Goal: Use online tool/utility

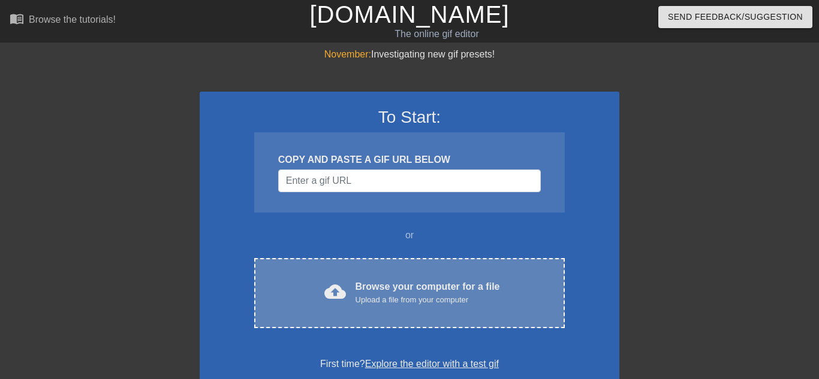
click at [542, 316] on div "cloud_upload Browse your computer for a file Upload a file from your computer C…" at bounding box center [409, 293] width 310 height 70
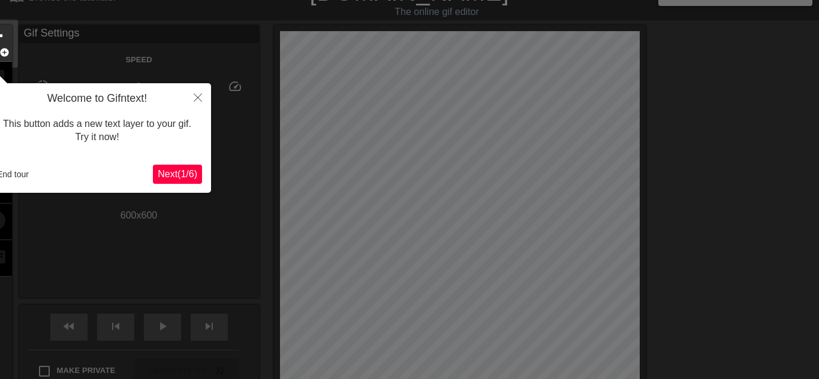
scroll to position [29, 0]
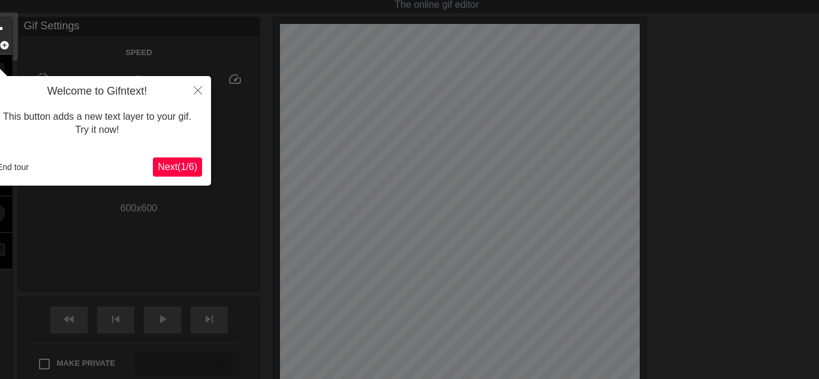
click at [184, 165] on span "Next ( 1 / 6 )" at bounding box center [178, 167] width 40 height 10
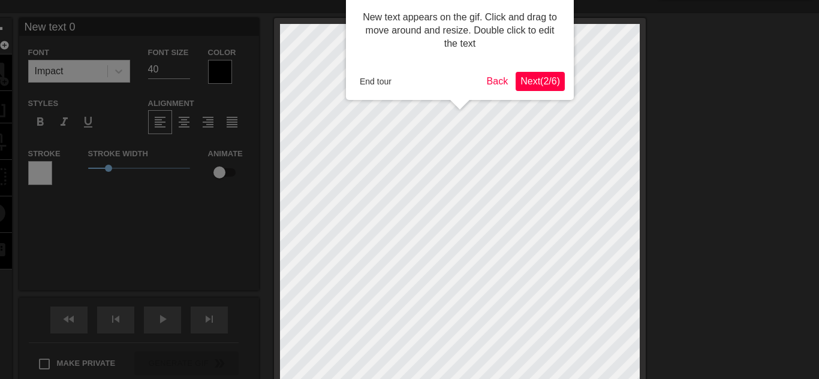
scroll to position [0, 0]
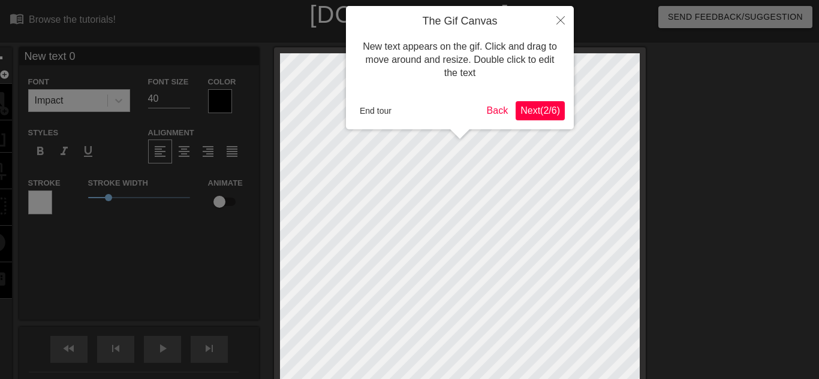
click at [540, 111] on span "Next ( 2 / 6 )" at bounding box center [540, 110] width 40 height 10
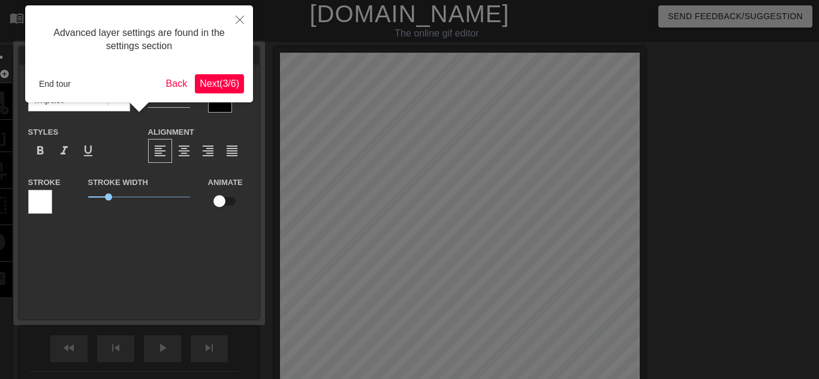
scroll to position [29, 0]
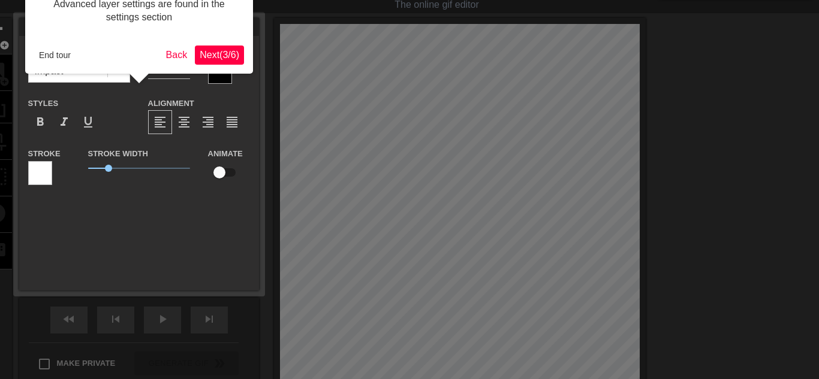
click at [221, 53] on span "Next ( 3 / 6 )" at bounding box center [220, 55] width 40 height 10
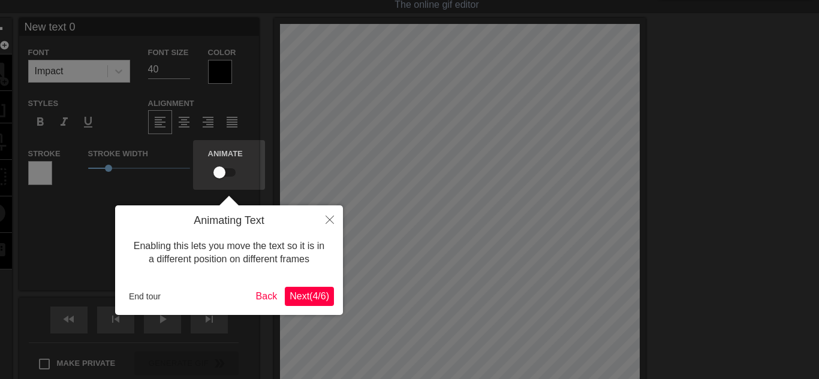
scroll to position [0, 0]
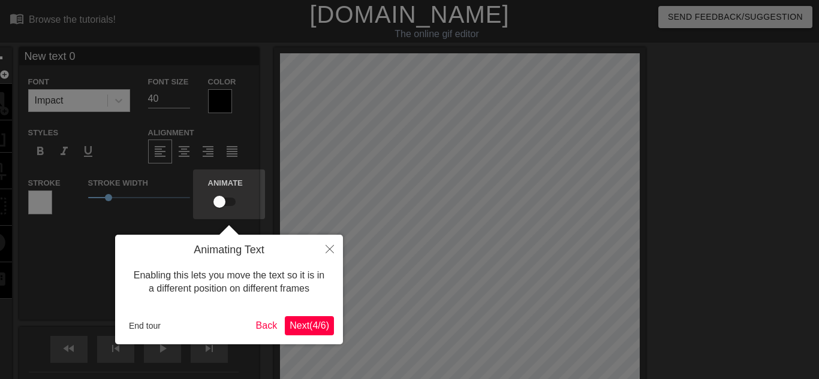
click at [327, 322] on span "Next ( 4 / 6 )" at bounding box center [309, 326] width 40 height 10
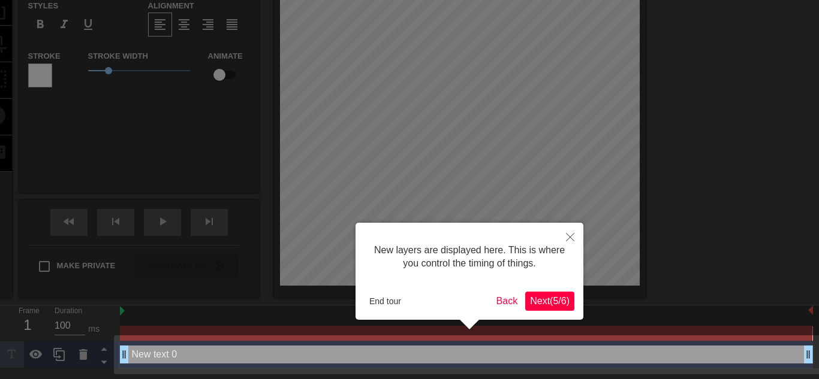
click at [554, 298] on span "Next ( 5 / 6 )" at bounding box center [550, 301] width 40 height 10
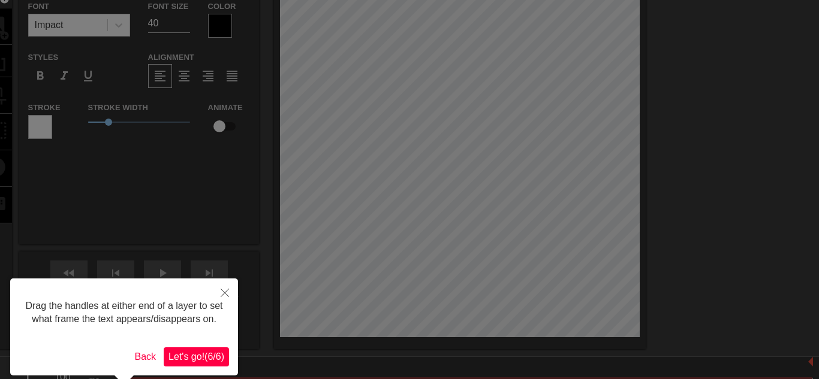
scroll to position [79, 0]
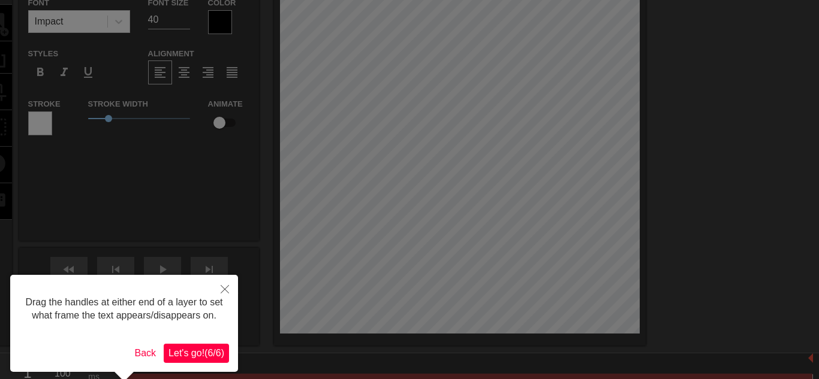
click at [177, 348] on span "Let's go! ( 6 / 6 )" at bounding box center [196, 353] width 56 height 10
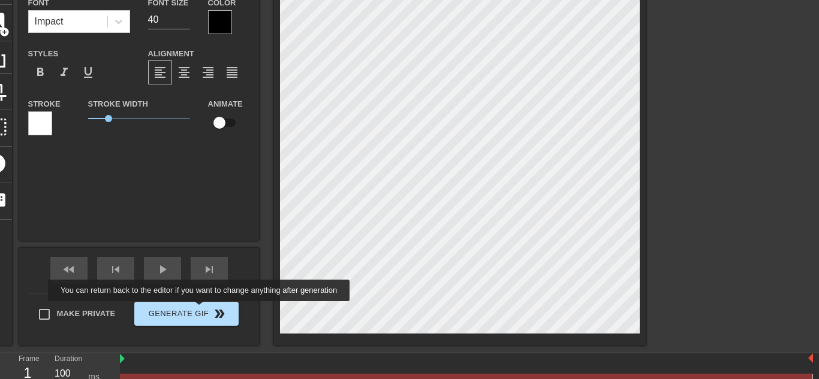
click at [191, 311] on div "title add_circle image add_circle crop photo_size_select_large help keyboard Ne…" at bounding box center [313, 157] width 666 height 378
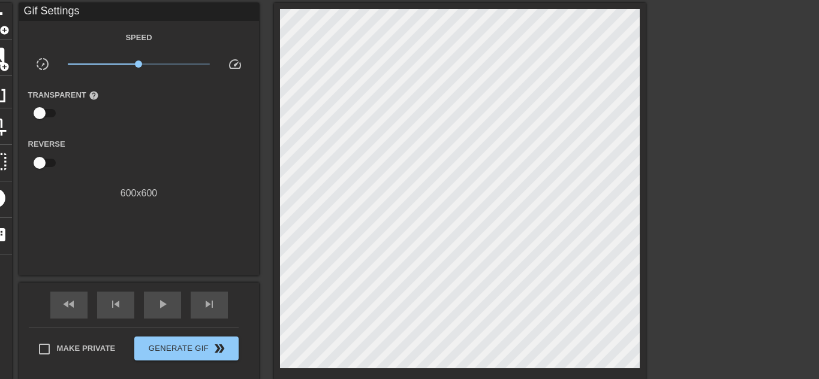
scroll to position [0, 0]
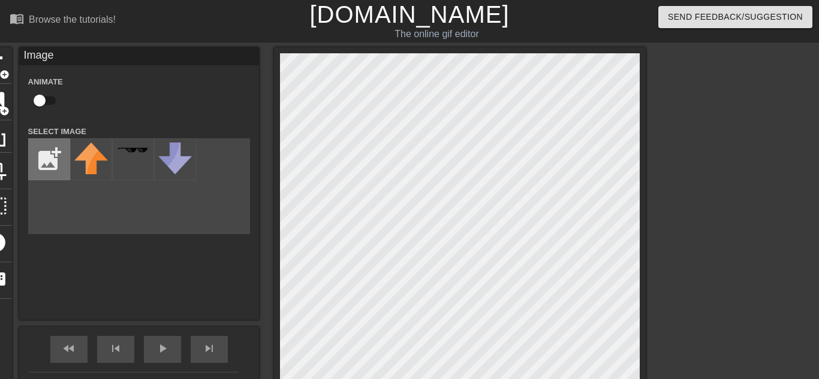
click at [49, 154] on input "file" at bounding box center [49, 159] width 41 height 41
type input "C:\fakepath\partenius-house.jpg"
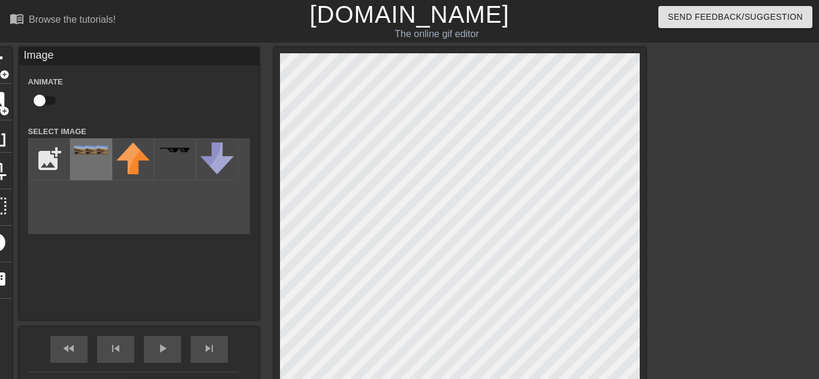
click at [94, 170] on div at bounding box center [91, 159] width 42 height 42
click at [818, 209] on div "title add_circle image add_circle crop photo_size_select_large help keyboard Im…" at bounding box center [409, 236] width 819 height 378
